Goal: Navigation & Orientation: Find specific page/section

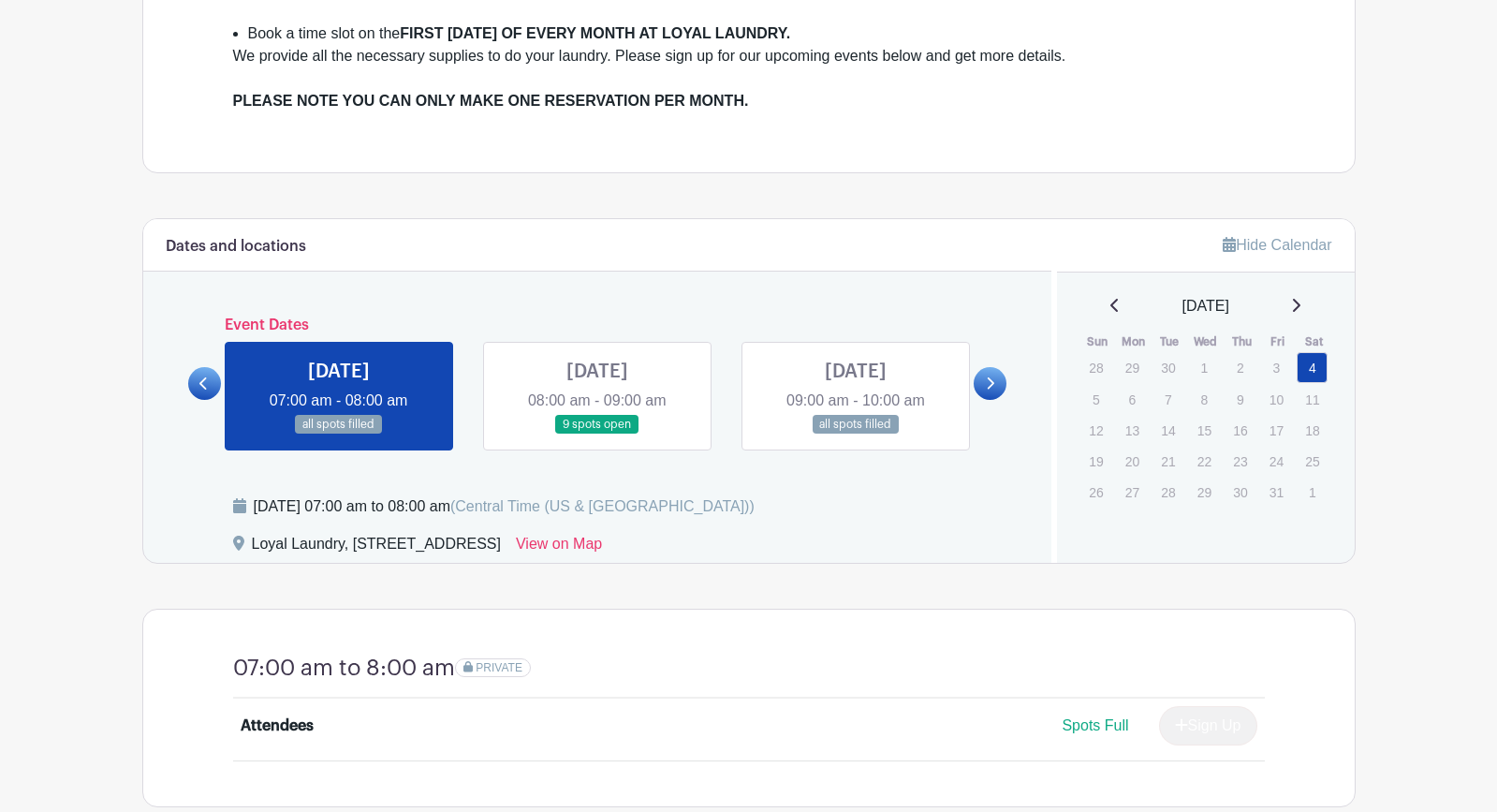
scroll to position [630, 0]
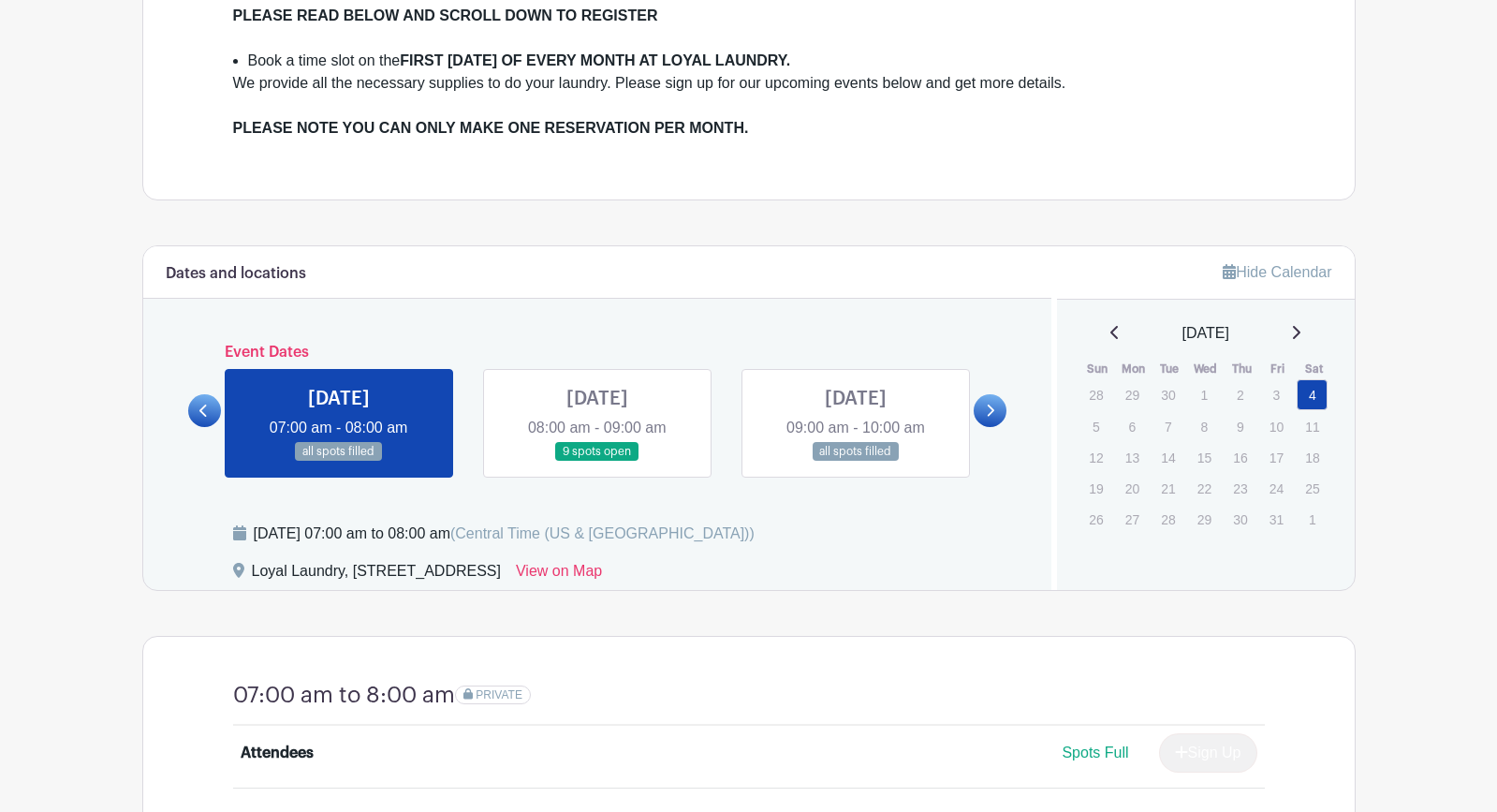
click at [991, 411] on icon at bounding box center [990, 410] width 9 height 14
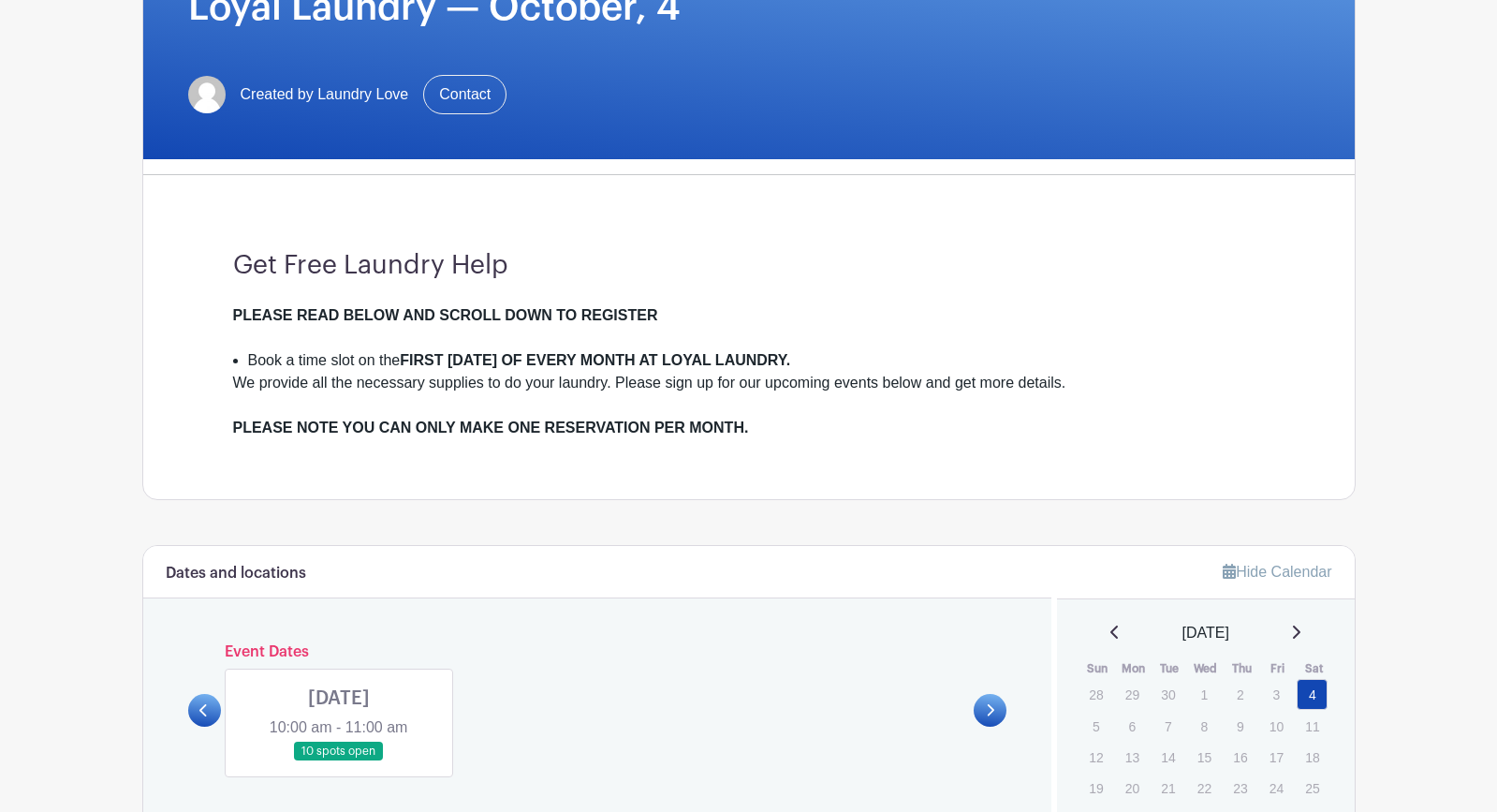
scroll to position [0, 0]
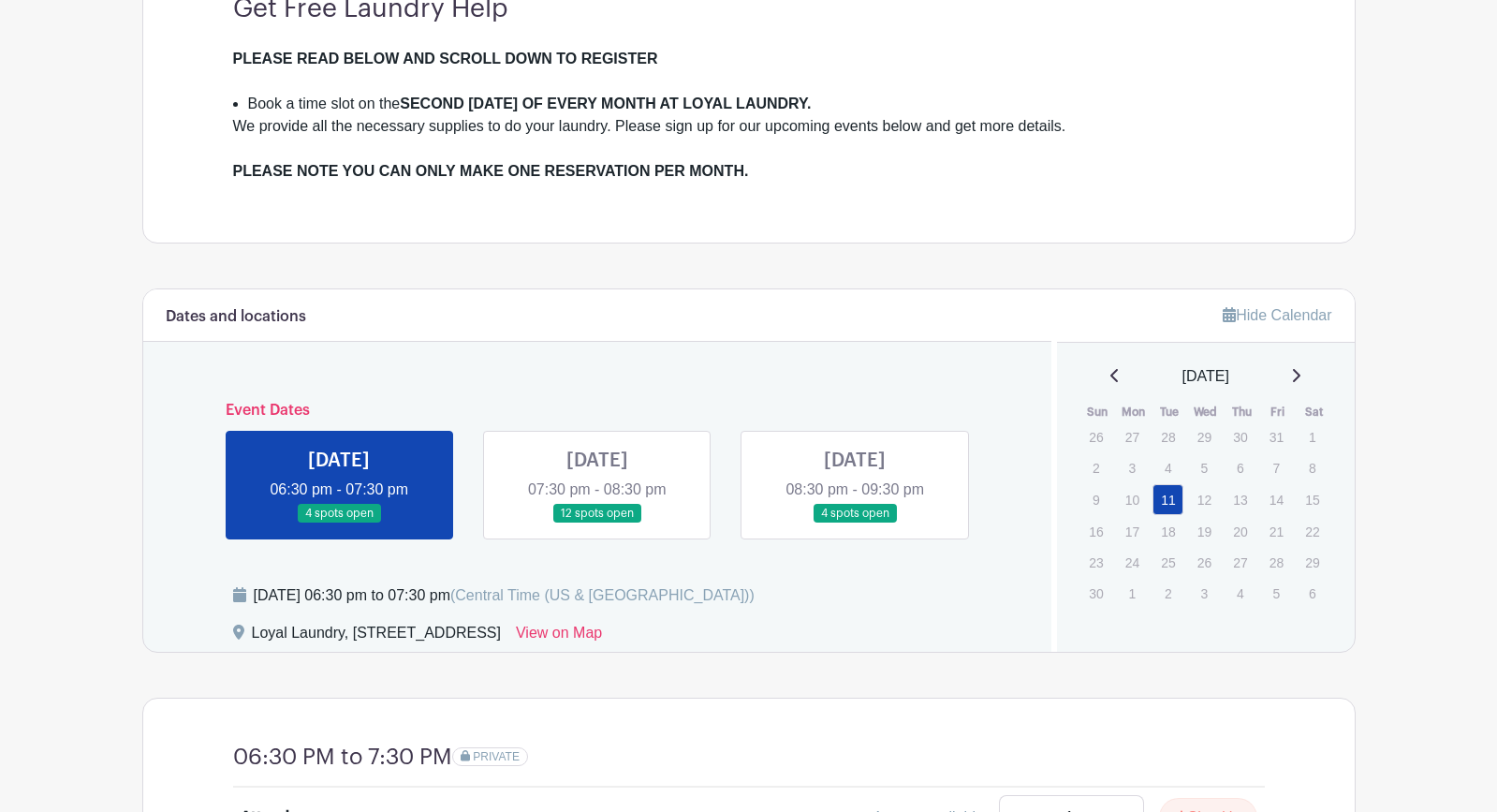
scroll to position [625, 0]
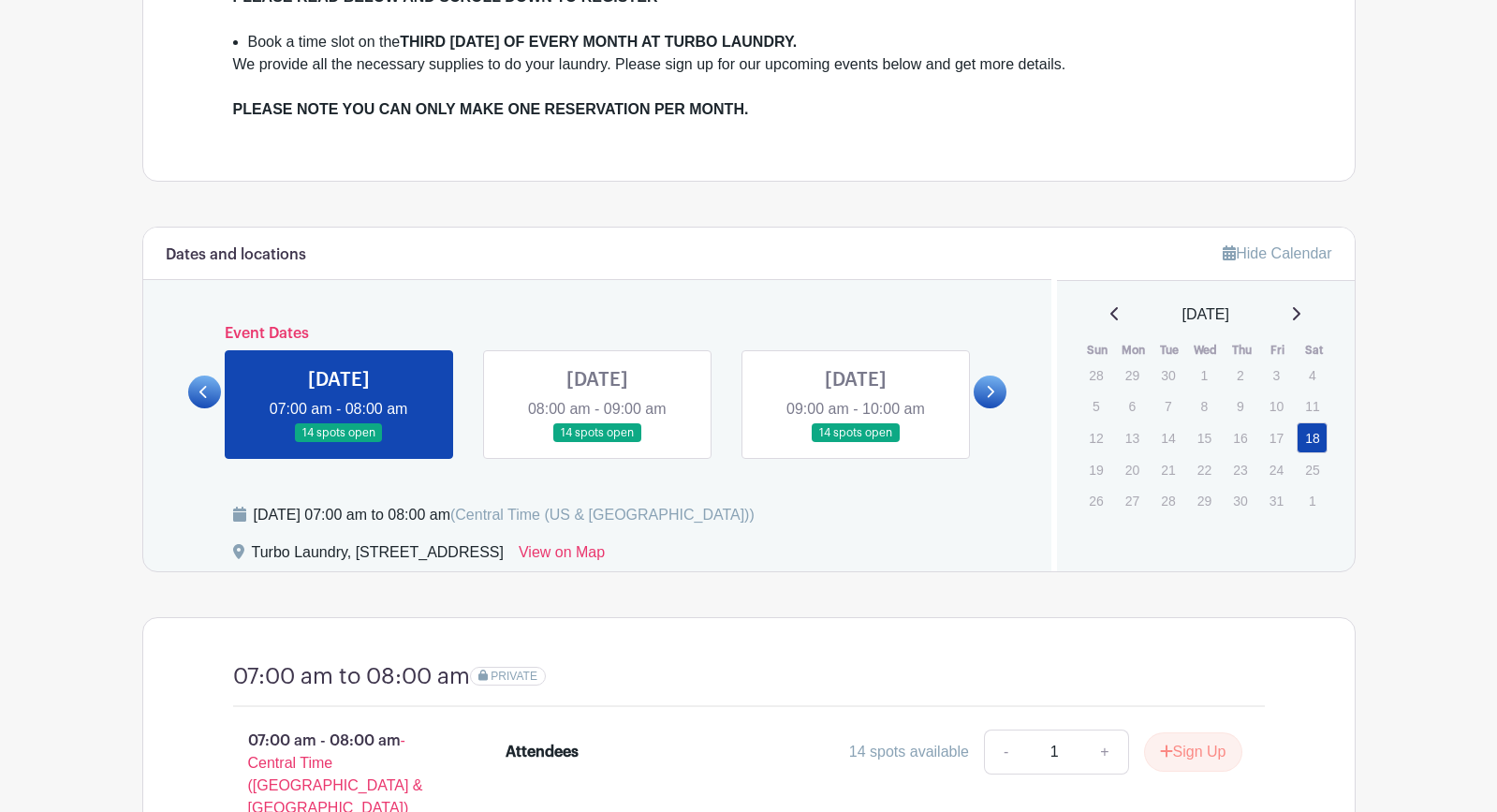
scroll to position [707, 0]
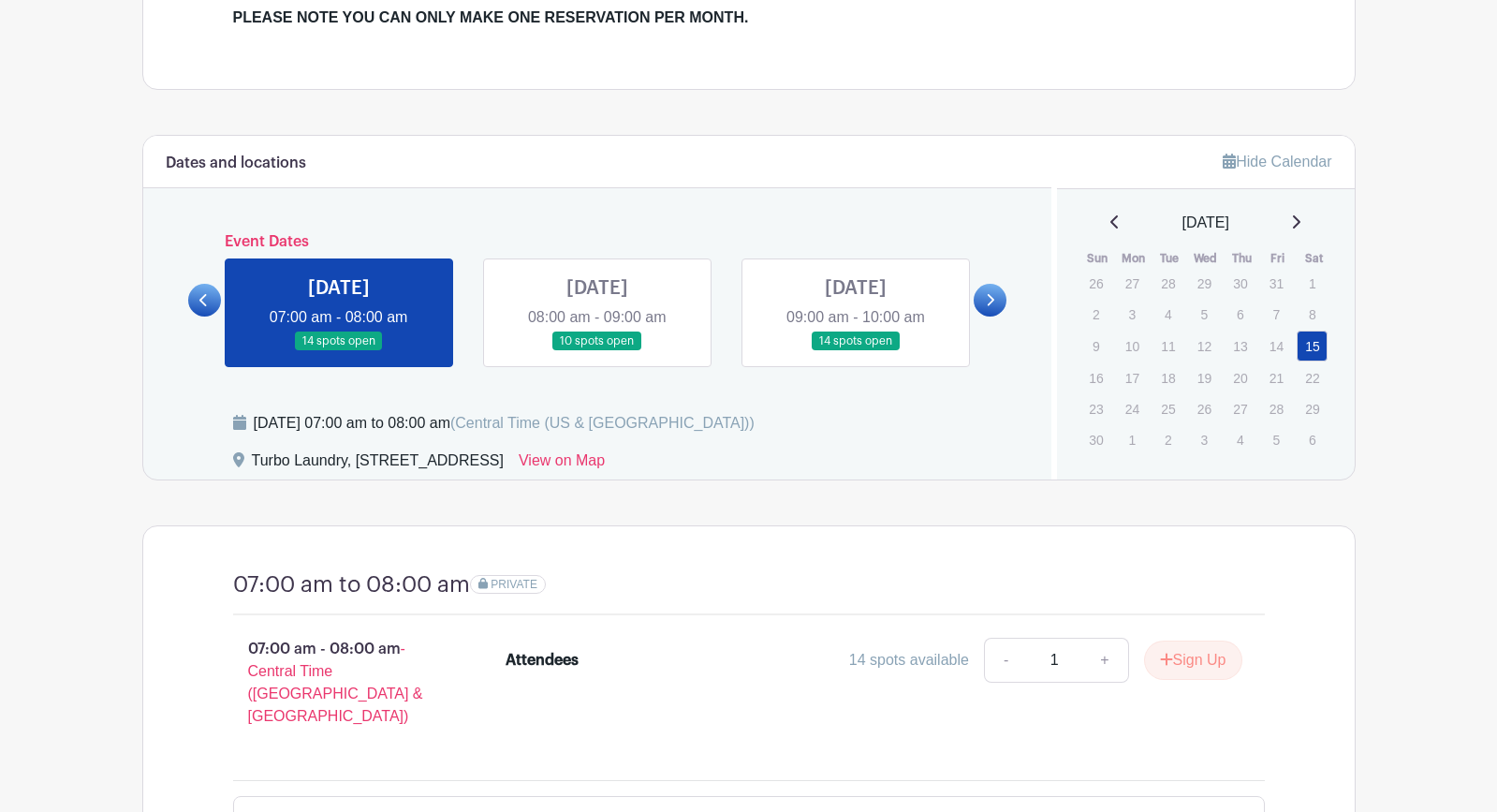
scroll to position [933, 0]
